Goal: Information Seeking & Learning: Learn about a topic

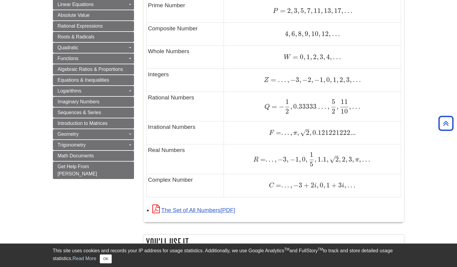
scroll to position [361, 0]
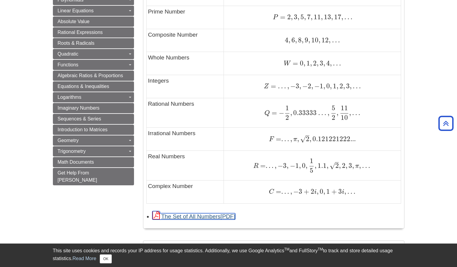
click at [212, 217] on link "The Set of All Numbers" at bounding box center [193, 216] width 83 height 6
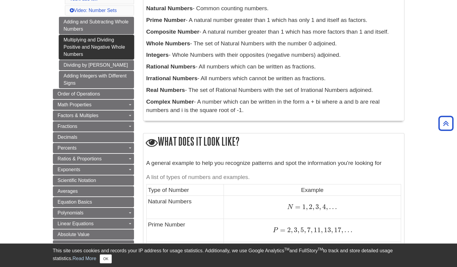
scroll to position [180, 0]
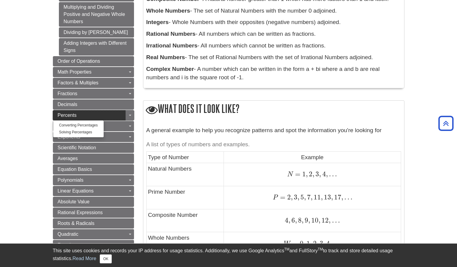
click at [108, 112] on link "Percents" at bounding box center [93, 115] width 81 height 10
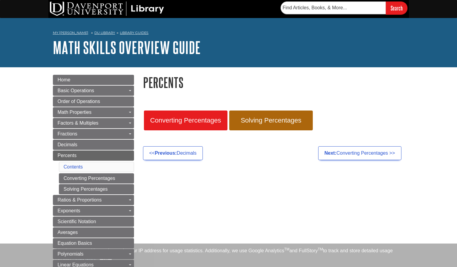
click at [97, 100] on span "Order of Operations" at bounding box center [79, 101] width 42 height 5
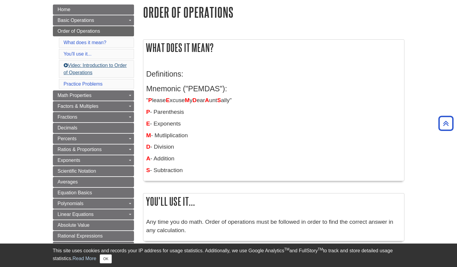
scroll to position [30, 0]
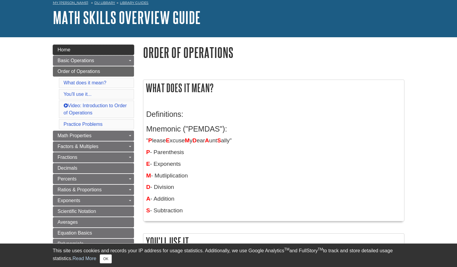
click at [82, 54] on link "Home" at bounding box center [93, 50] width 81 height 10
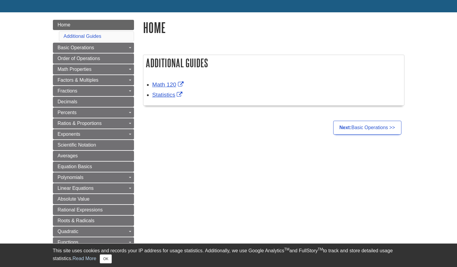
scroll to position [60, 0]
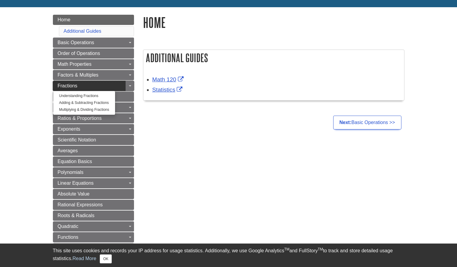
click at [68, 87] on span "Fractions" at bounding box center [68, 85] width 20 height 5
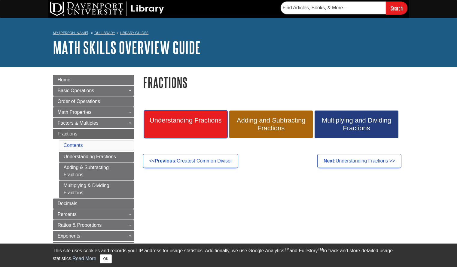
click at [201, 115] on link "Understanding Fractions" at bounding box center [186, 125] width 84 height 28
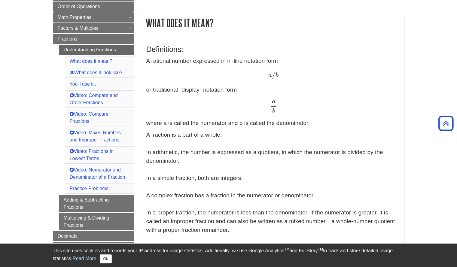
scroll to position [60, 0]
